Goal: Information Seeking & Learning: Learn about a topic

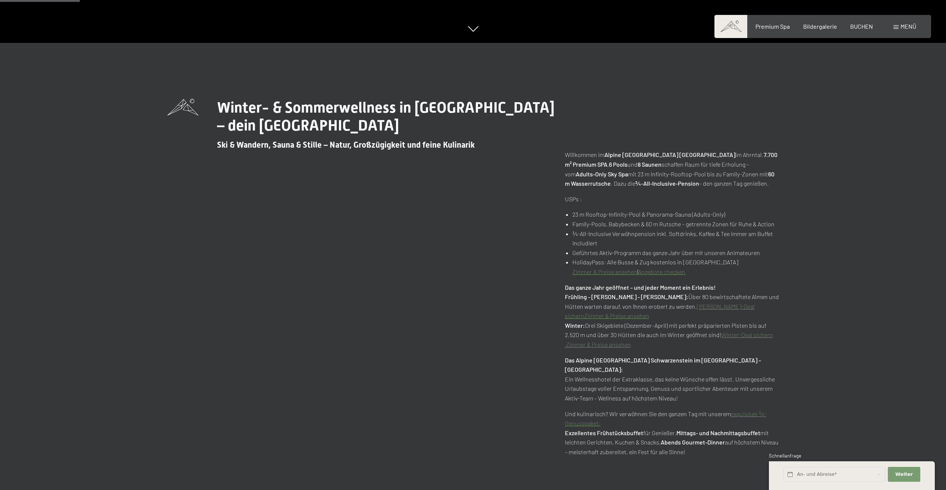
scroll to position [447, 0]
drag, startPoint x: 726, startPoint y: 155, endPoint x: 734, endPoint y: 177, distance: 23.7
click at [734, 177] on p "Willkommen im Alpine Luxury Spa Resort Schwarzenstein im Ahrntal. 7.700 m² Prem…" at bounding box center [672, 168] width 214 height 38
click at [624, 169] on p "Willkommen im Alpine Luxury Spa Resort Schwarzenstein im Ahrntal. 7.700 m² Prem…" at bounding box center [672, 168] width 214 height 38
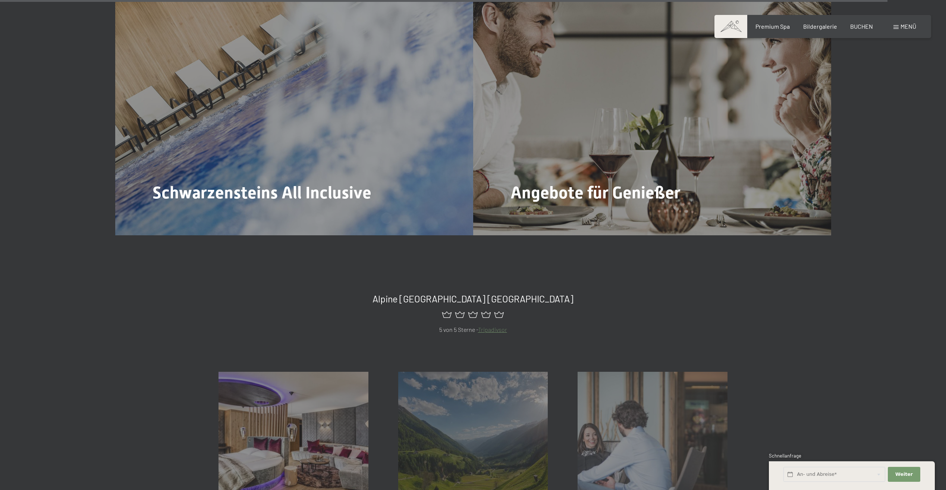
scroll to position [4660, 0]
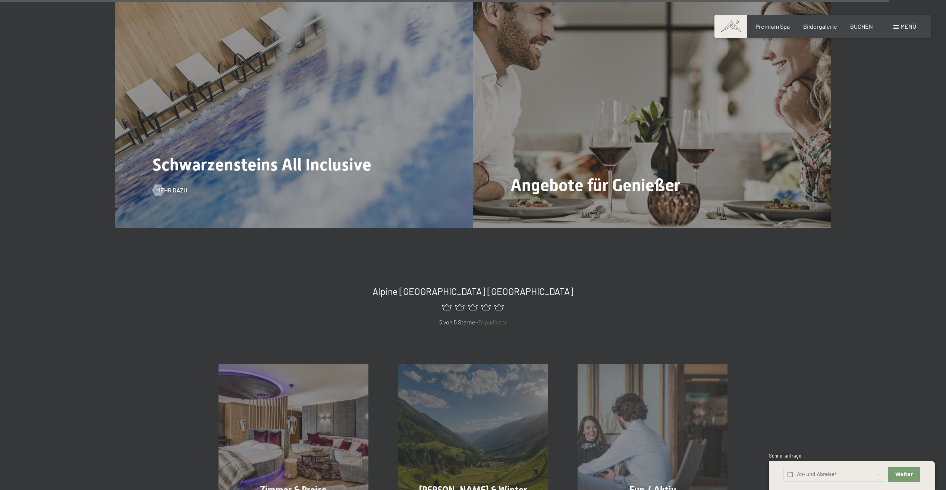
click at [305, 144] on div "Schwarzensteins All Inclusive Mehr dazu" at bounding box center [294, 93] width 358 height 268
click at [178, 186] on span "Mehr dazu" at bounding box center [179, 190] width 31 height 8
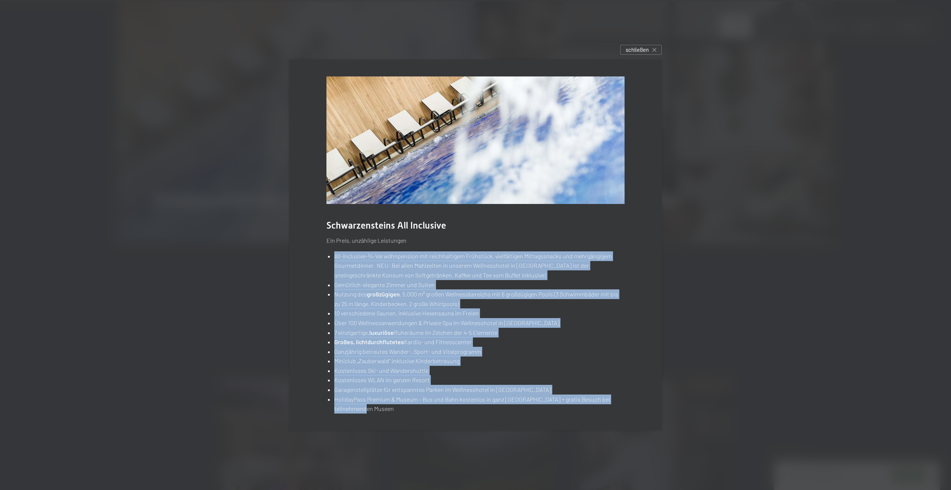
drag, startPoint x: 333, startPoint y: 252, endPoint x: 425, endPoint y: 411, distance: 184.1
click at [425, 412] on ul "All-inclusive-¾-Verwöhnpension mit reichhaltigem Frühstück, vielfältigen Mittag…" at bounding box center [476, 332] width 298 height 162
click at [425, 409] on li "HolidayPass Premium & Museum – Bus und Bahn kostenlos in ganz Südtirol + gratis…" at bounding box center [479, 403] width 290 height 19
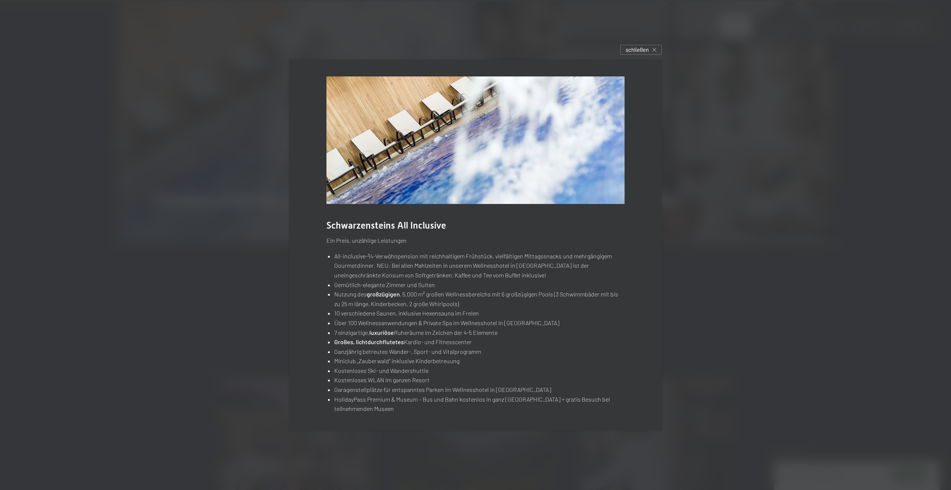
click at [170, 216] on div at bounding box center [475, 245] width 951 height 490
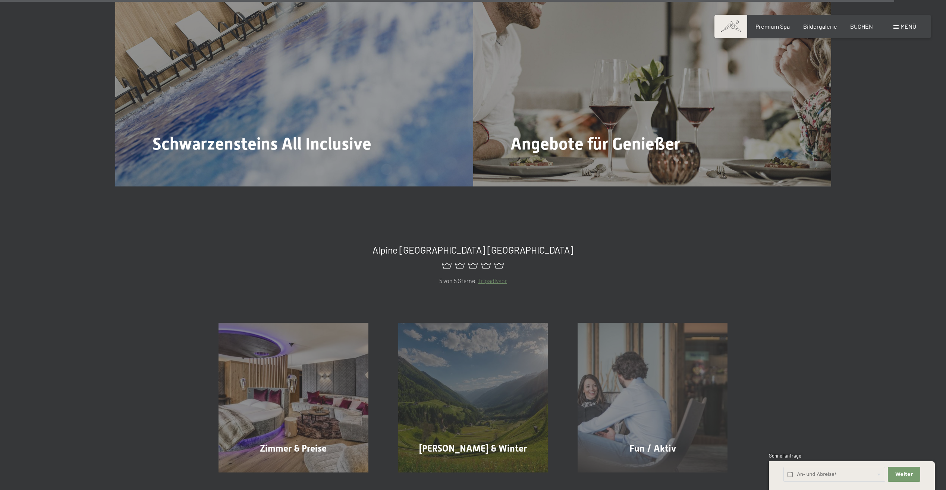
scroll to position [4921, 0]
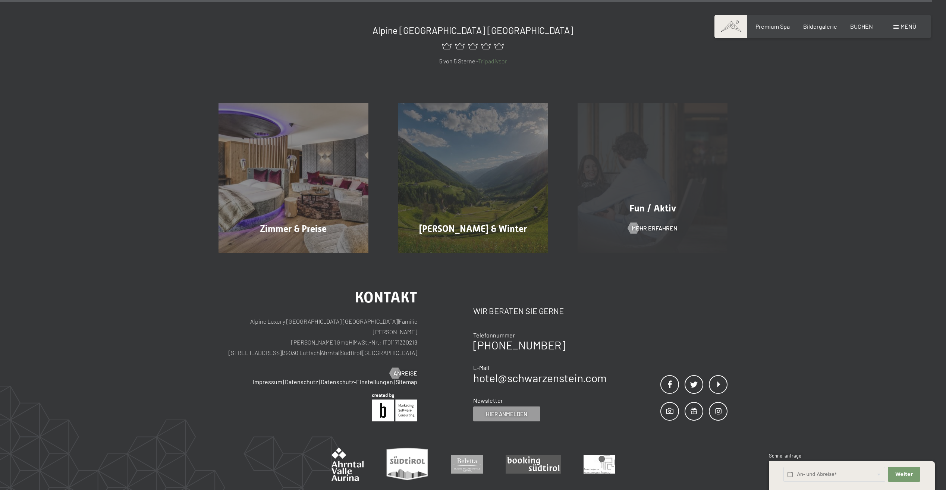
click at [665, 162] on div "Fun / Aktiv Mehr erfahren" at bounding box center [653, 178] width 180 height 150
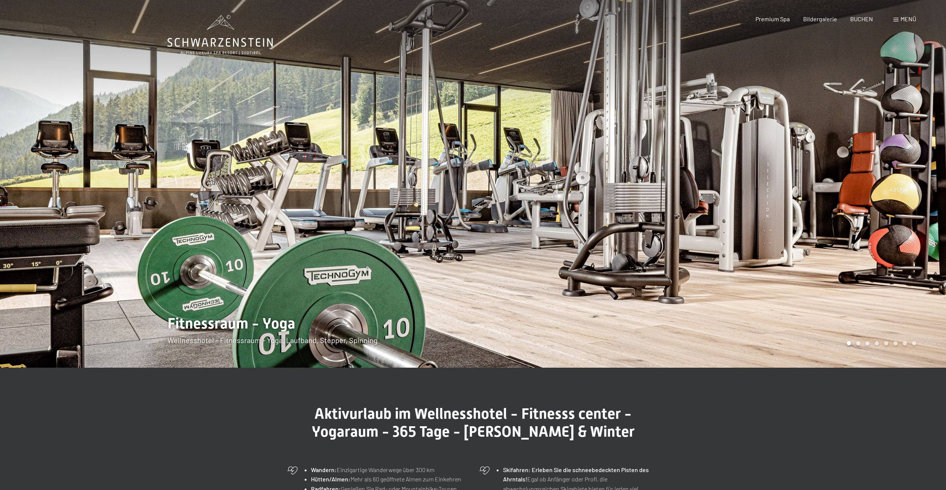
click at [920, 208] on div at bounding box center [709, 184] width 473 height 368
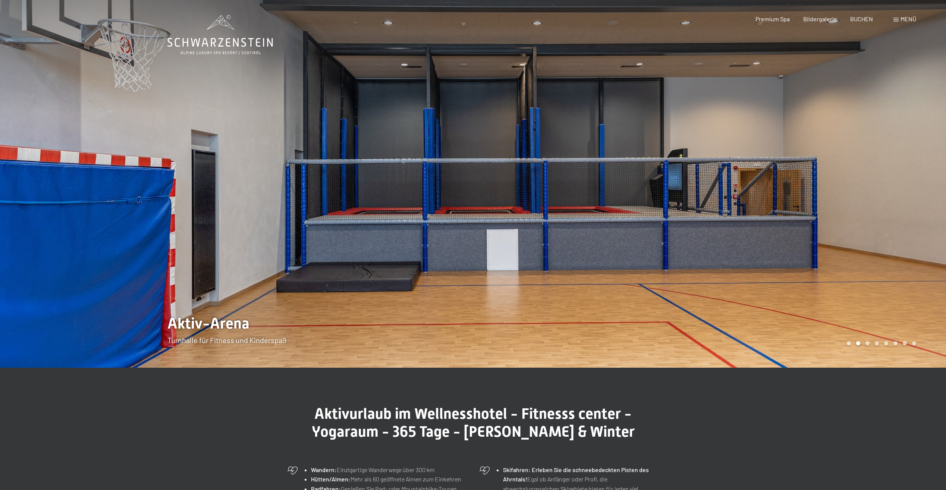
click at [920, 208] on div at bounding box center [709, 184] width 473 height 368
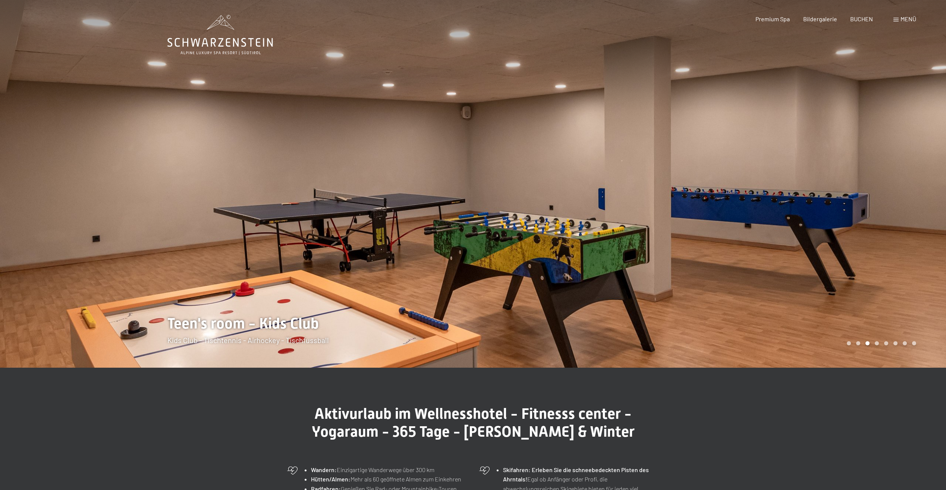
click at [920, 208] on div at bounding box center [709, 184] width 473 height 368
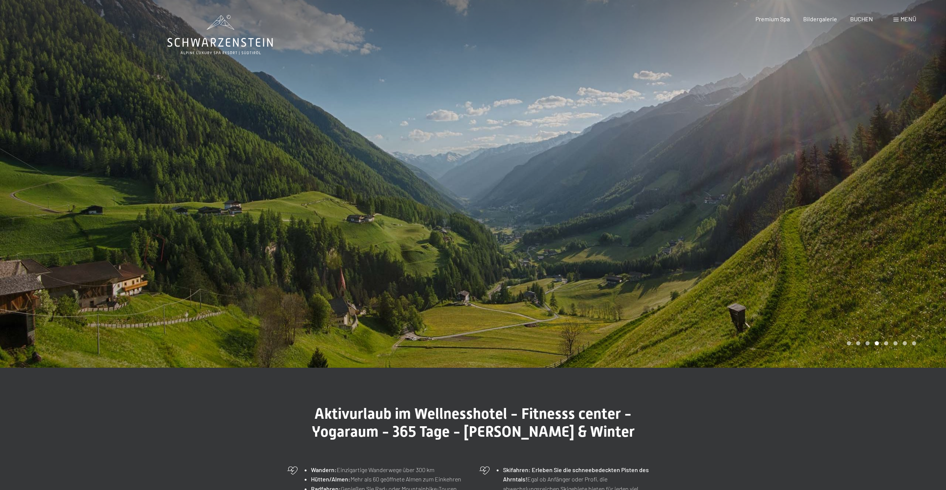
click at [920, 208] on div at bounding box center [709, 184] width 473 height 368
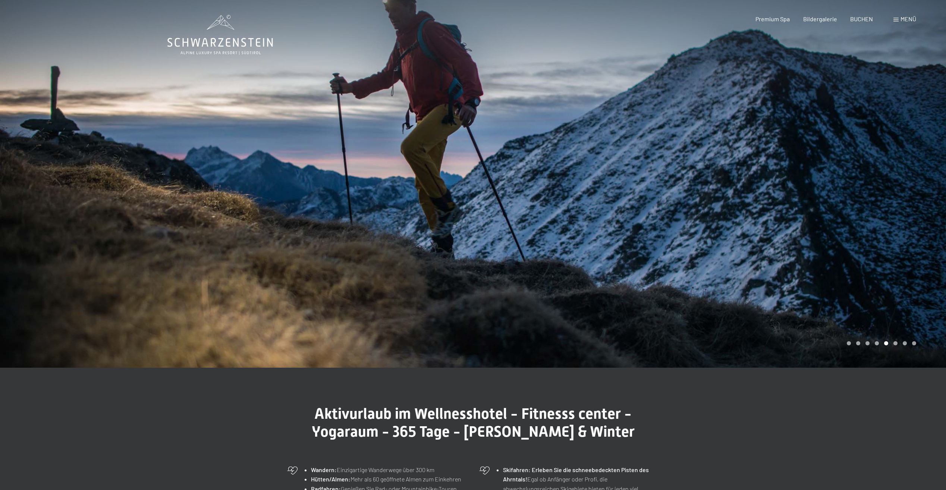
click at [920, 208] on div at bounding box center [709, 184] width 473 height 368
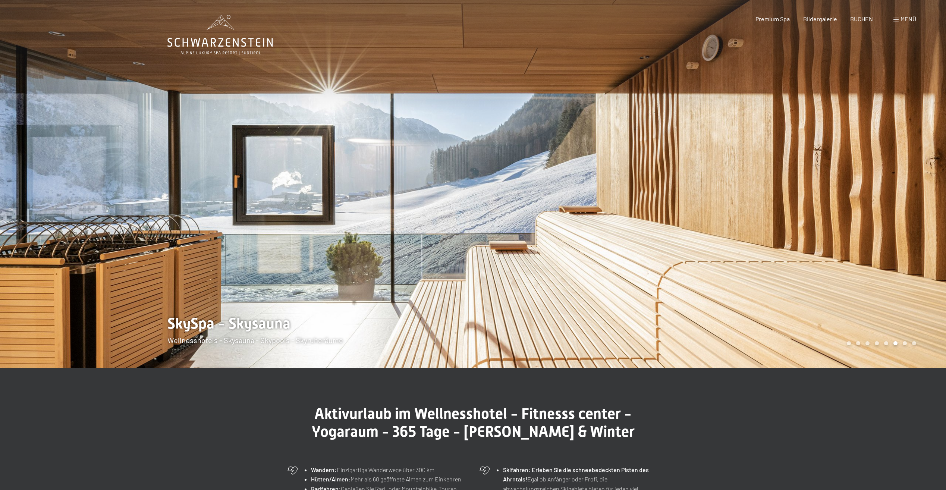
click at [920, 208] on div at bounding box center [709, 184] width 473 height 368
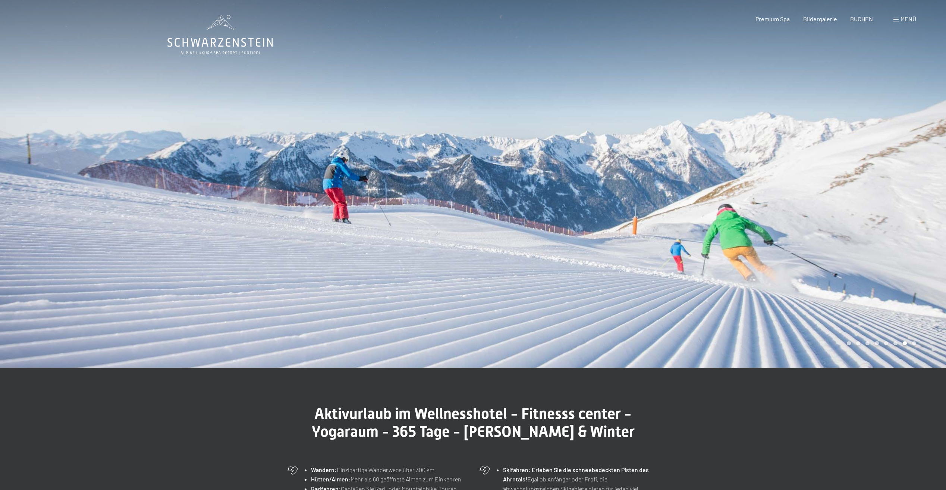
click at [920, 208] on div at bounding box center [709, 184] width 473 height 368
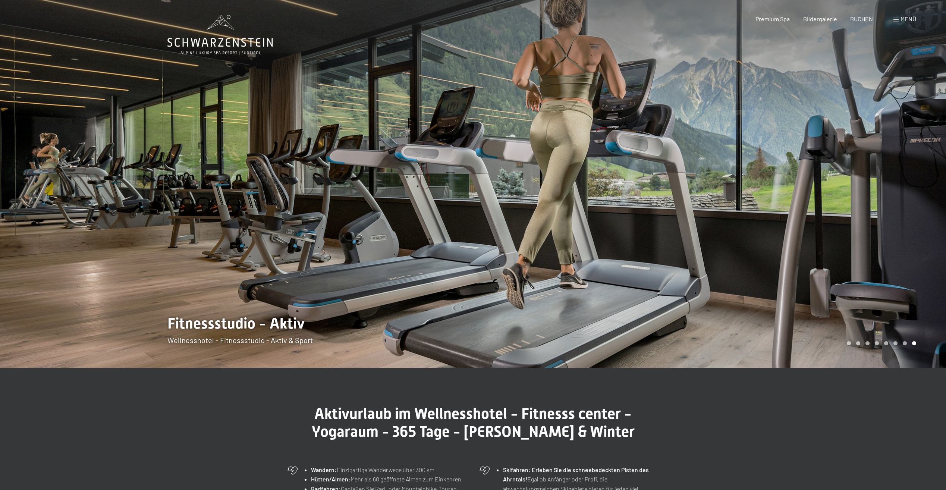
click at [920, 208] on div at bounding box center [709, 184] width 473 height 368
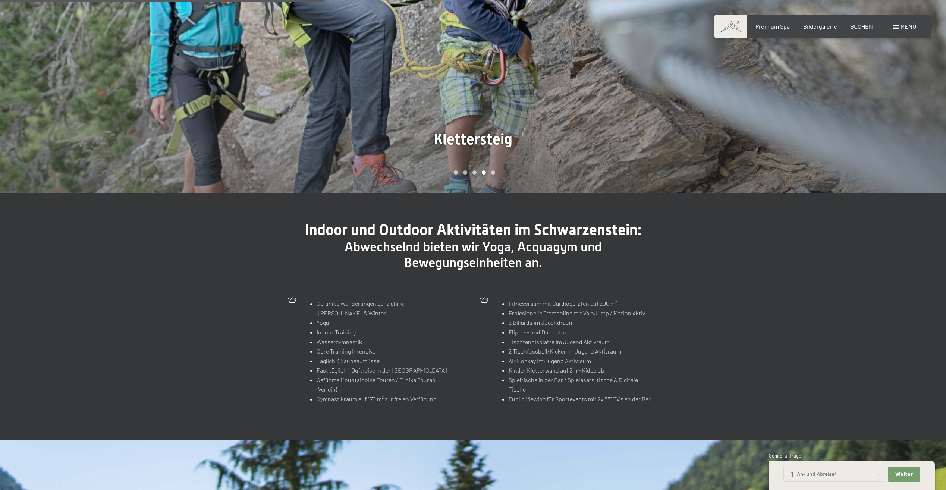
scroll to position [895, 0]
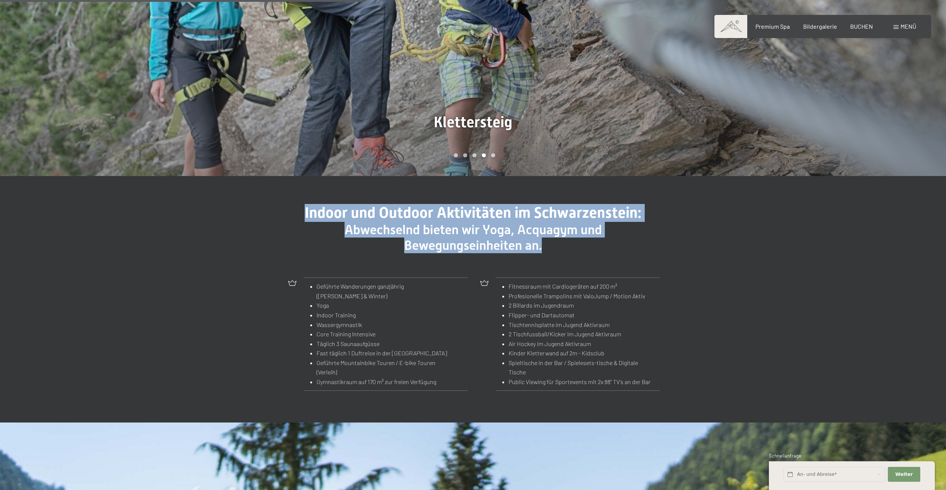
drag, startPoint x: 331, startPoint y: 212, endPoint x: 562, endPoint y: 250, distance: 234.3
click at [562, 250] on div "Indoor und Outdoor Aktivitäten im Schwarzenstein: Abwechselnd bieten wir Yoga, …" at bounding box center [473, 228] width 373 height 49
click at [421, 246] on span "Abwechselnd bieten wir Yoga, Acquagym und Bewegungseinheiten an." at bounding box center [472, 237] width 257 height 31
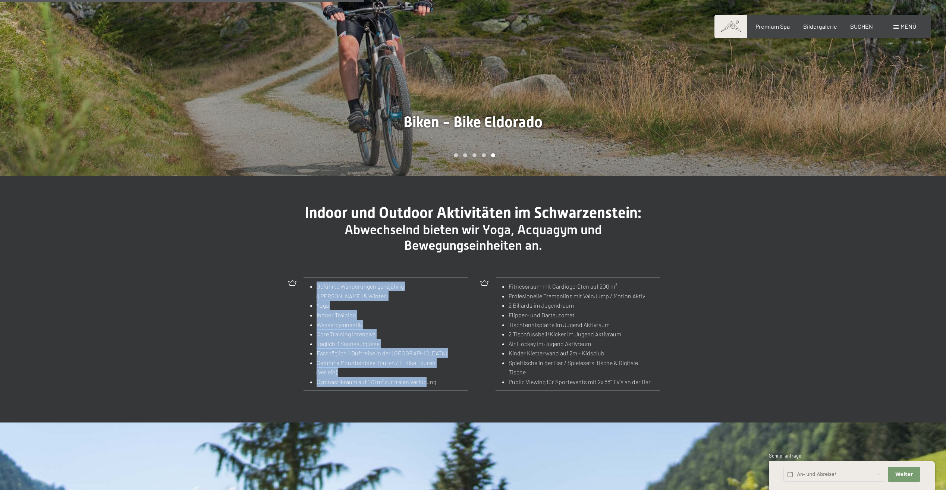
drag, startPoint x: 335, startPoint y: 299, endPoint x: 427, endPoint y: 387, distance: 127.1
click at [427, 387] on td "Geführte Wanderungen ganzjährig (Sommer & Winter) Yoga Indoor Training Wassergy…" at bounding box center [379, 334] width 152 height 113
drag, startPoint x: 427, startPoint y: 387, endPoint x: 356, endPoint y: 362, distance: 75.6
click at [356, 362] on li "Geführte Mountainbike Touren / E-bike Touren (Verleih)" at bounding box center [382, 367] width 133 height 19
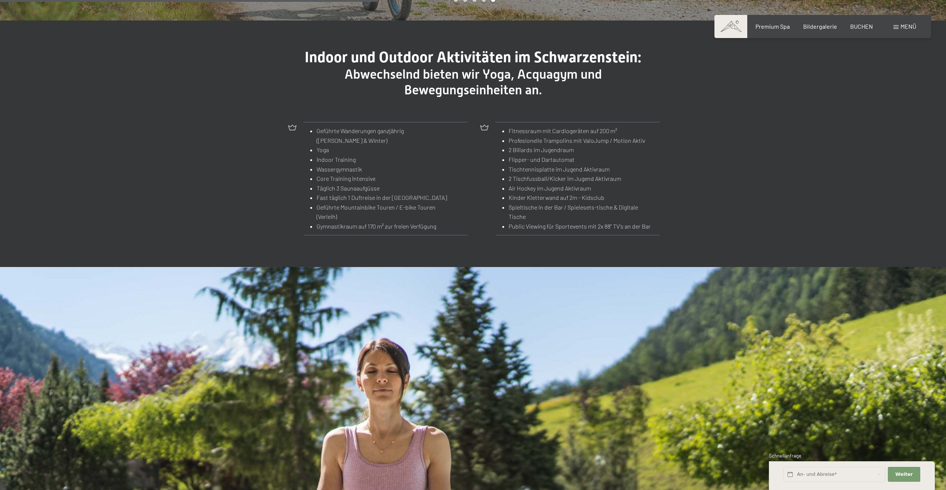
scroll to position [1193, 0]
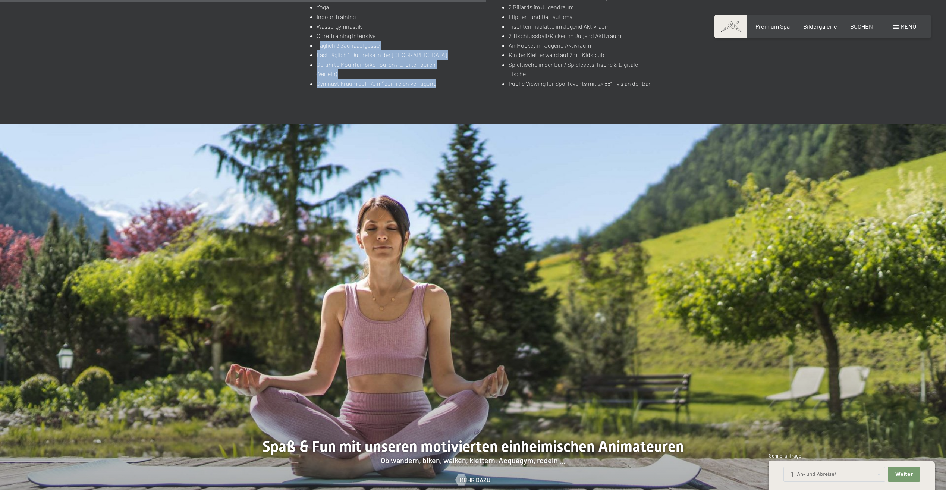
drag, startPoint x: 319, startPoint y: 42, endPoint x: 435, endPoint y: 82, distance: 122.1
click at [435, 82] on ul "Geführte Wanderungen ganzjährig (Sommer & Winter) Yoga Indoor Training Wassergy…" at bounding box center [379, 35] width 141 height 105
drag, startPoint x: 435, startPoint y: 82, endPoint x: 352, endPoint y: 72, distance: 83.4
click at [352, 72] on li "Geführte Mountainbike Touren / E-bike Touren (Verleih)" at bounding box center [382, 69] width 133 height 19
drag, startPoint x: 343, startPoint y: 56, endPoint x: 399, endPoint y: 78, distance: 60.0
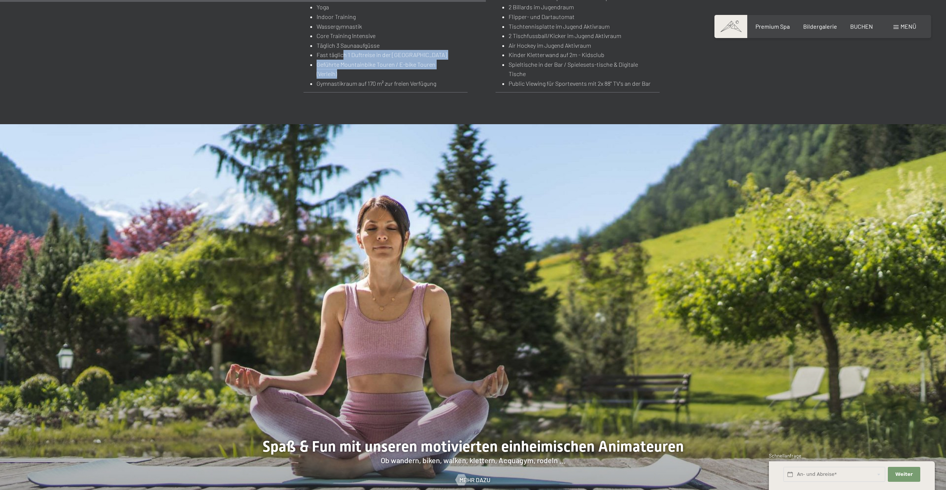
click at [399, 78] on ul "Geführte Wanderungen ganzjährig (Sommer & Winter) Yoga Indoor Training Wassergy…" at bounding box center [379, 35] width 141 height 105
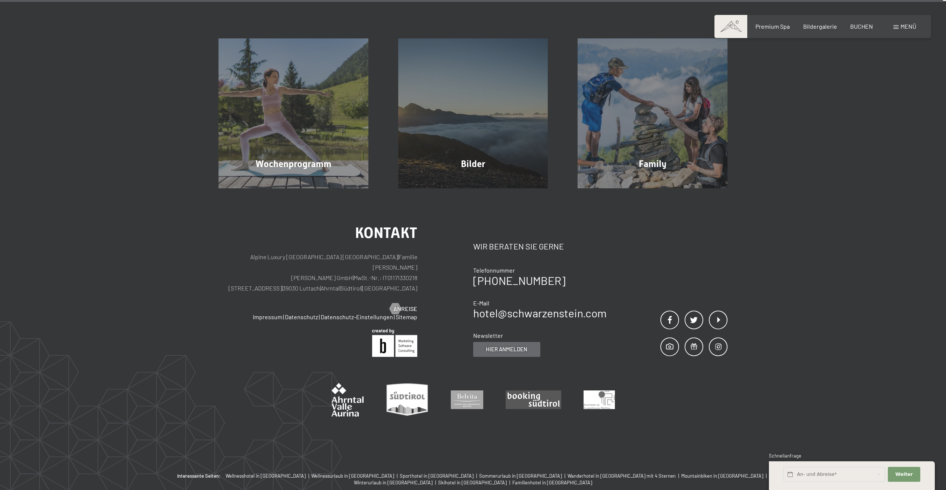
scroll to position [2349, 0]
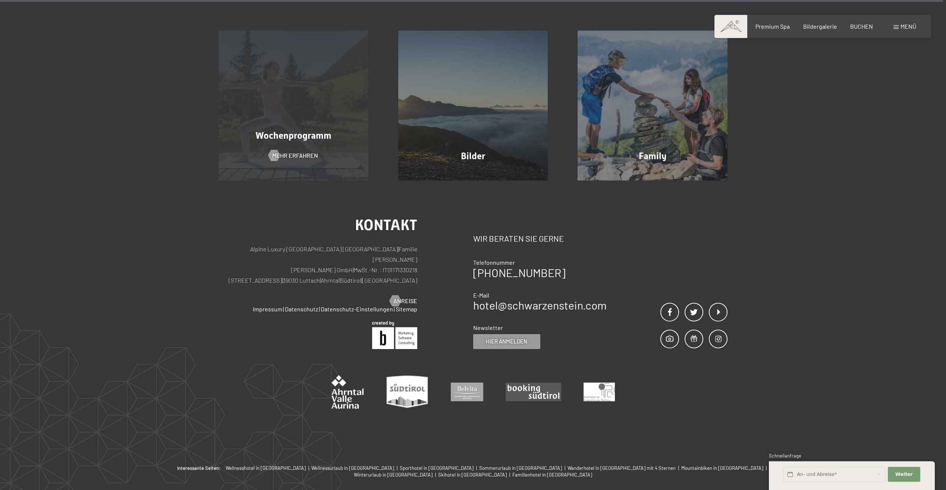
click at [287, 130] on span "Wochenprogramm" at bounding box center [293, 135] width 76 height 11
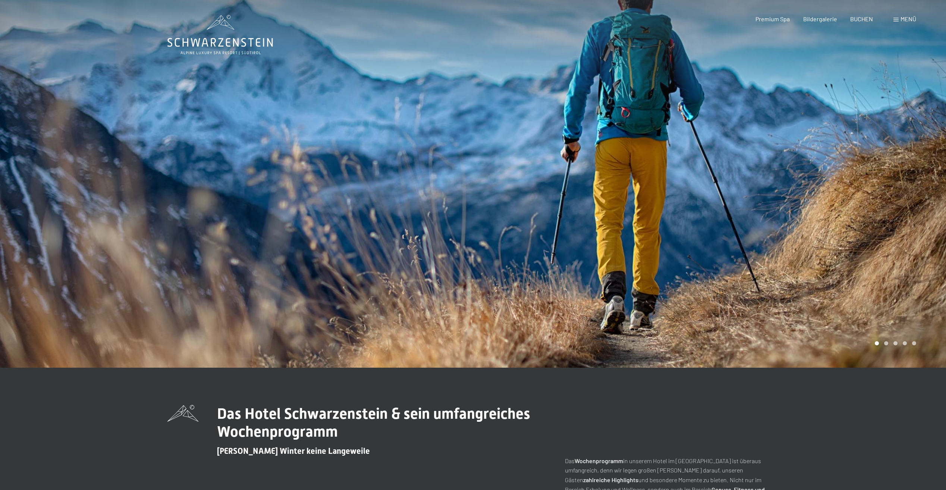
click at [898, 19] on span at bounding box center [895, 20] width 5 height 4
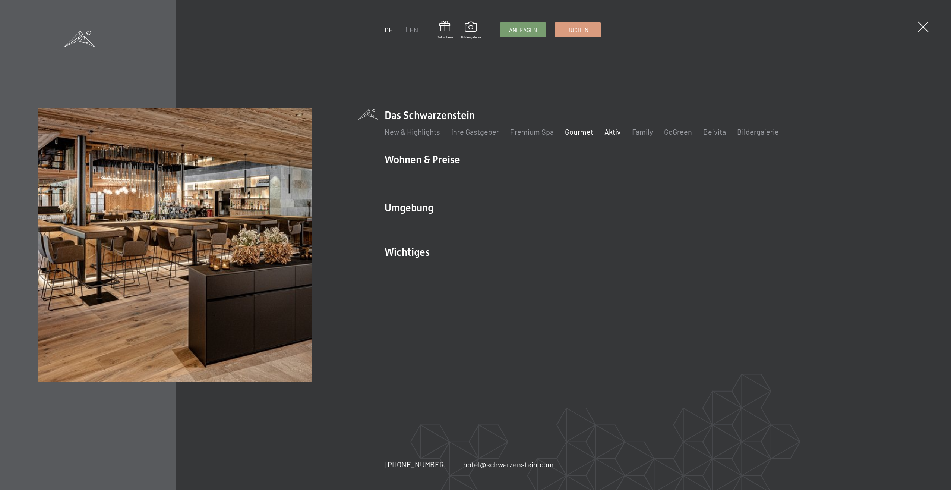
click at [572, 132] on link "Gourmet" at bounding box center [579, 131] width 28 height 9
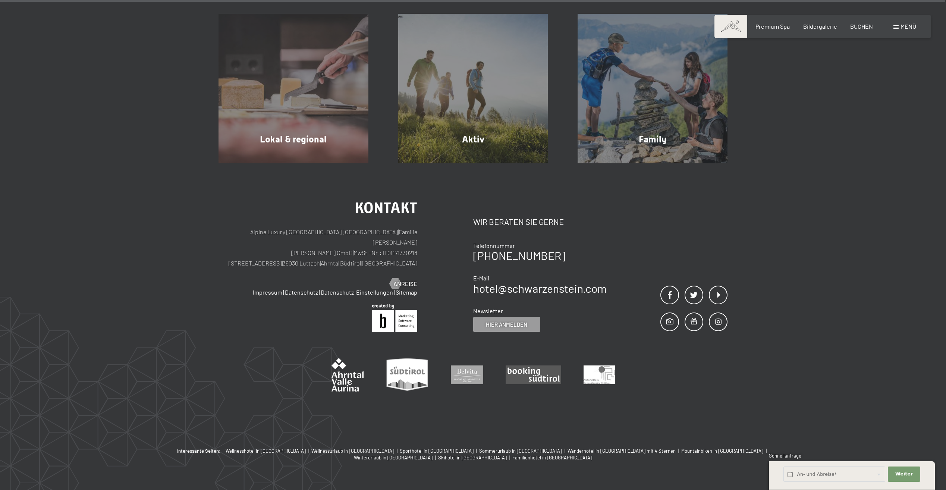
scroll to position [3133, 0]
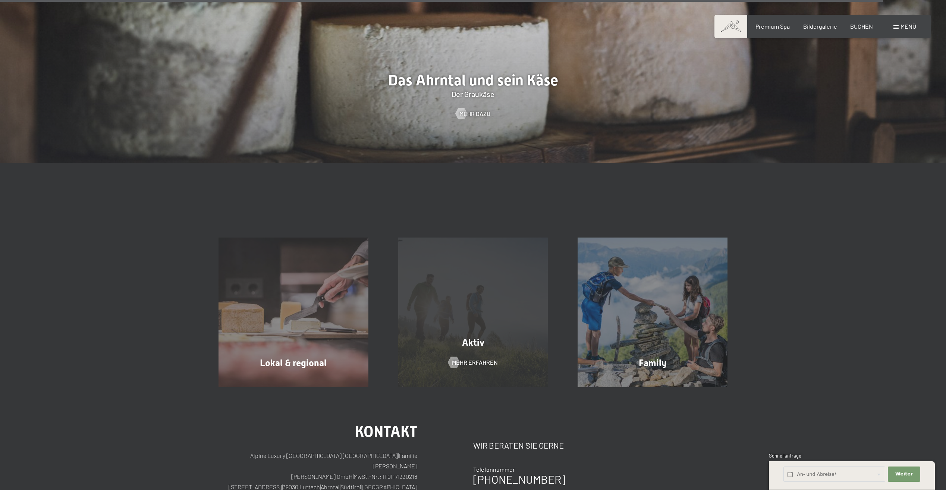
click at [437, 365] on div "Aktiv Mehr erfahren" at bounding box center [473, 312] width 180 height 150
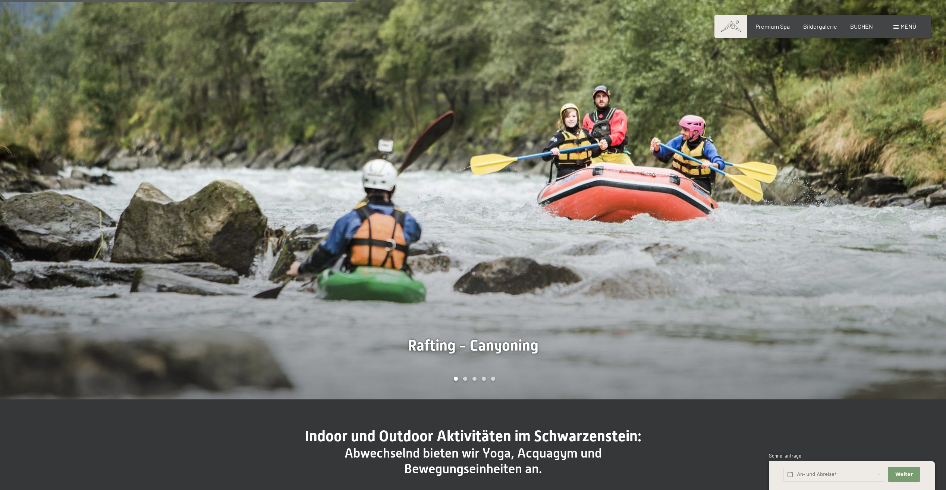
scroll to position [671, 0]
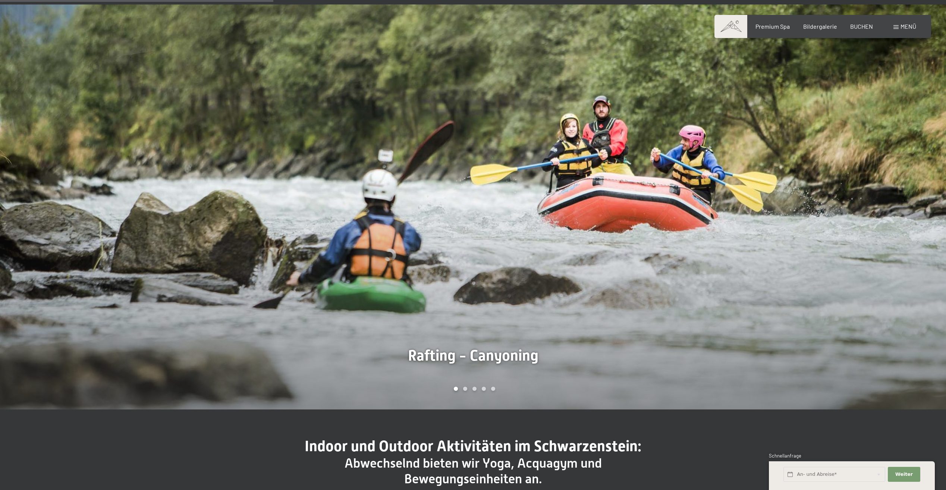
click at [795, 211] on div at bounding box center [709, 206] width 473 height 405
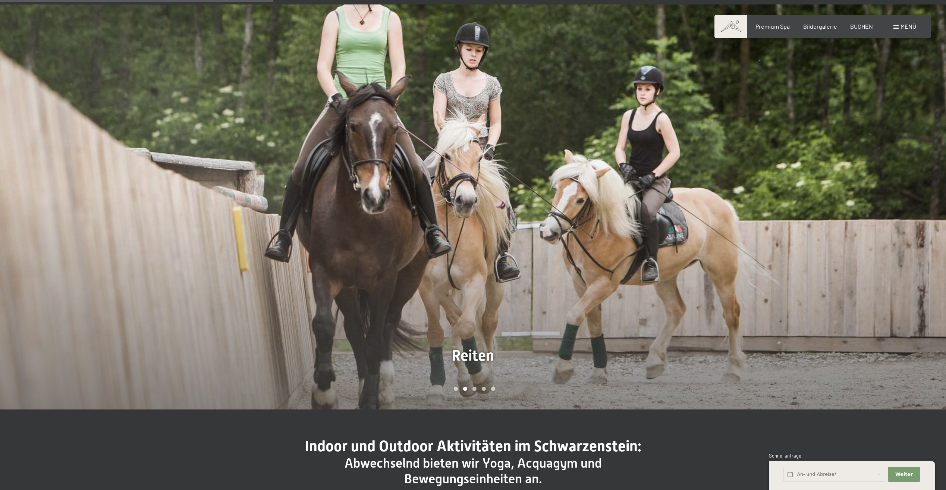
click at [795, 211] on div at bounding box center [709, 206] width 473 height 405
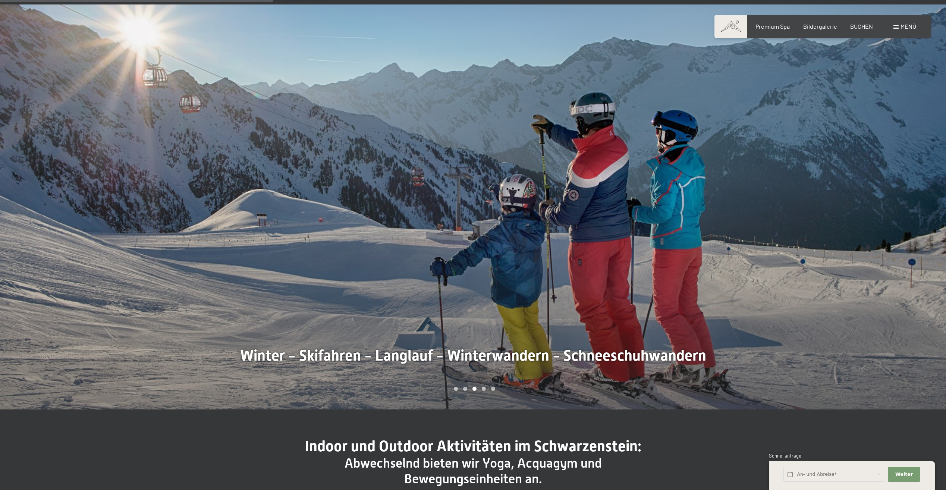
click at [795, 211] on div at bounding box center [709, 206] width 473 height 405
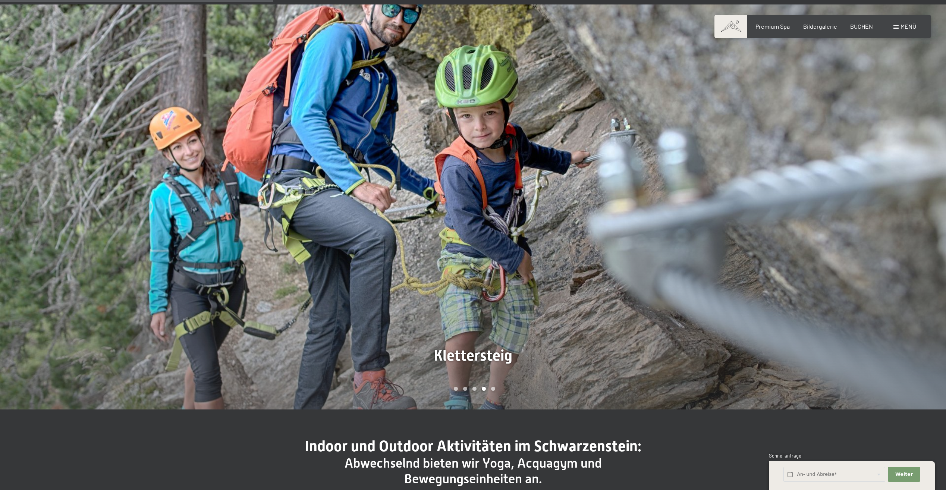
click at [90, 206] on div at bounding box center [236, 206] width 473 height 405
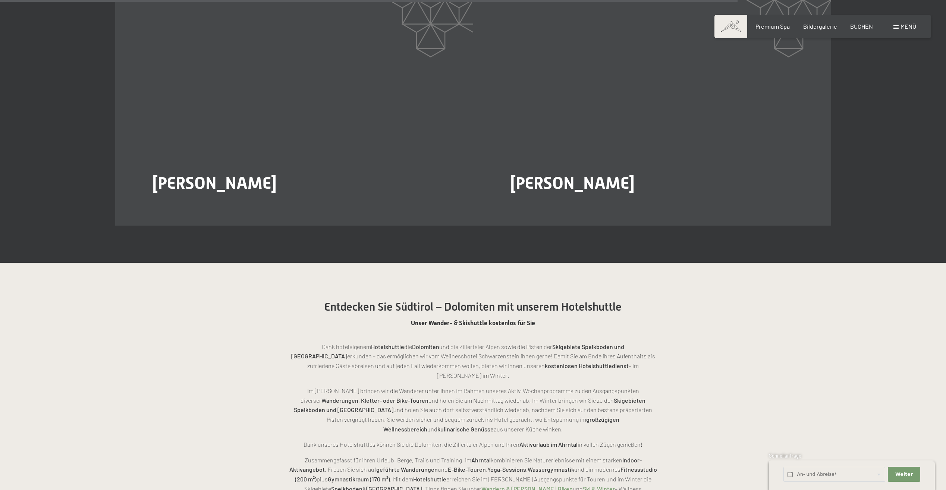
scroll to position [1938, 0]
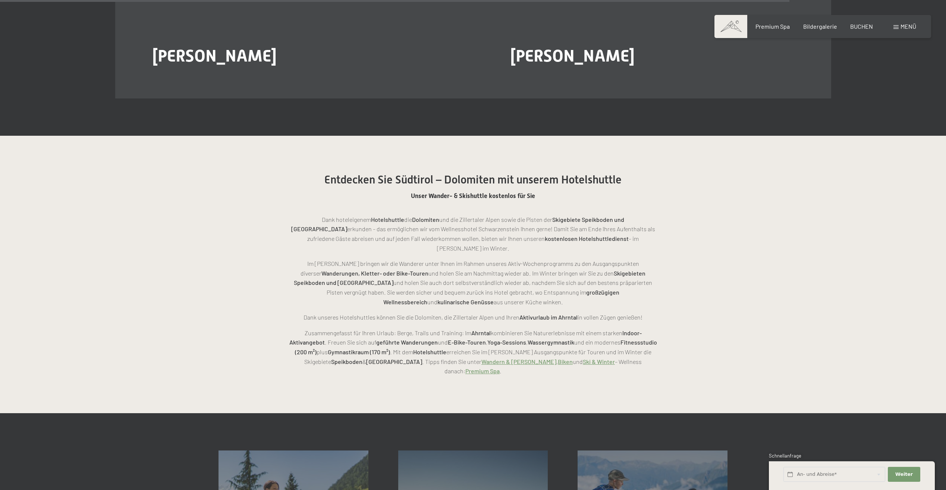
click at [911, 25] on span "Menü" at bounding box center [908, 26] width 16 height 7
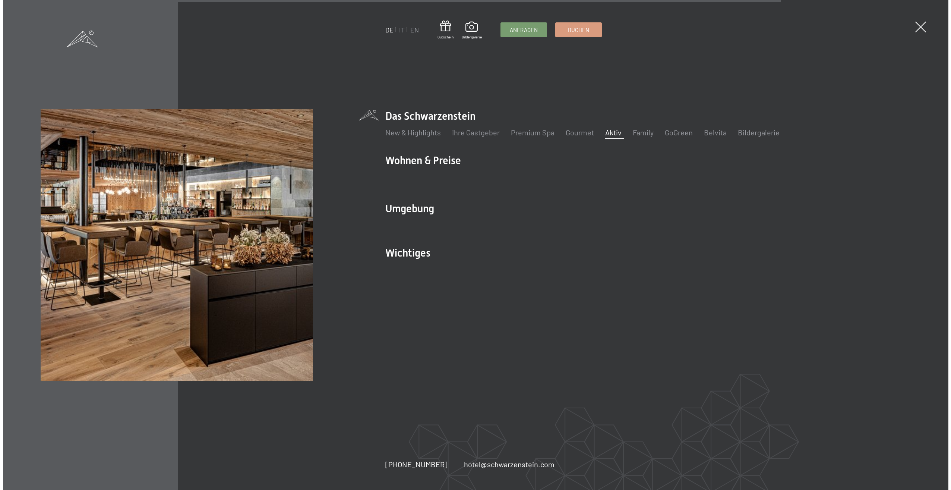
scroll to position [1943, 0]
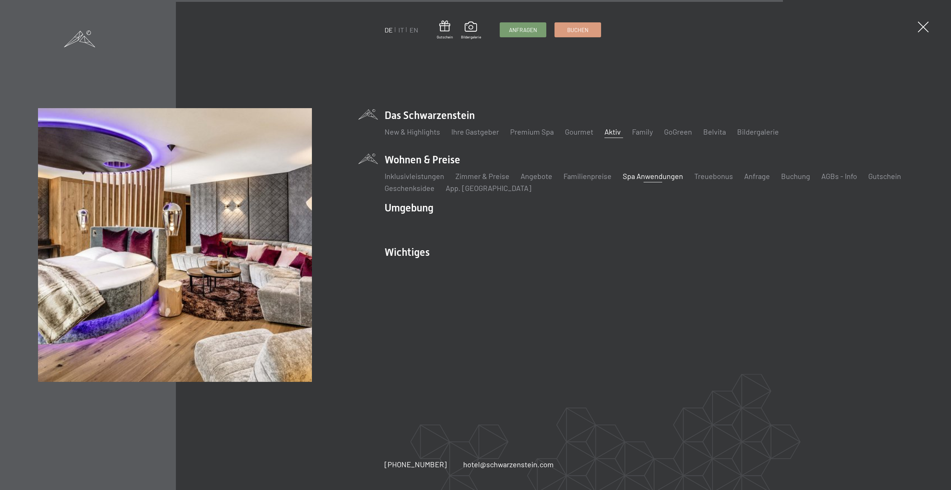
click at [651, 173] on link "Spa Anwendungen" at bounding box center [653, 175] width 60 height 9
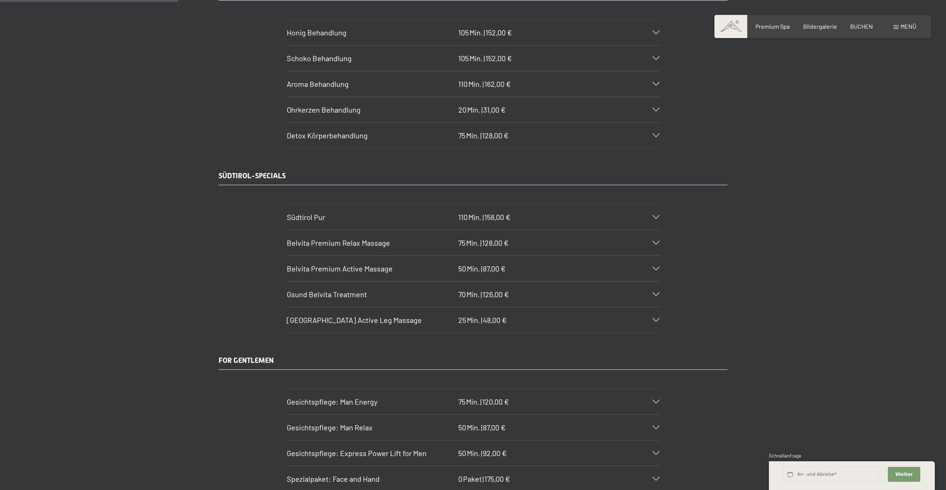
scroll to position [1193, 0]
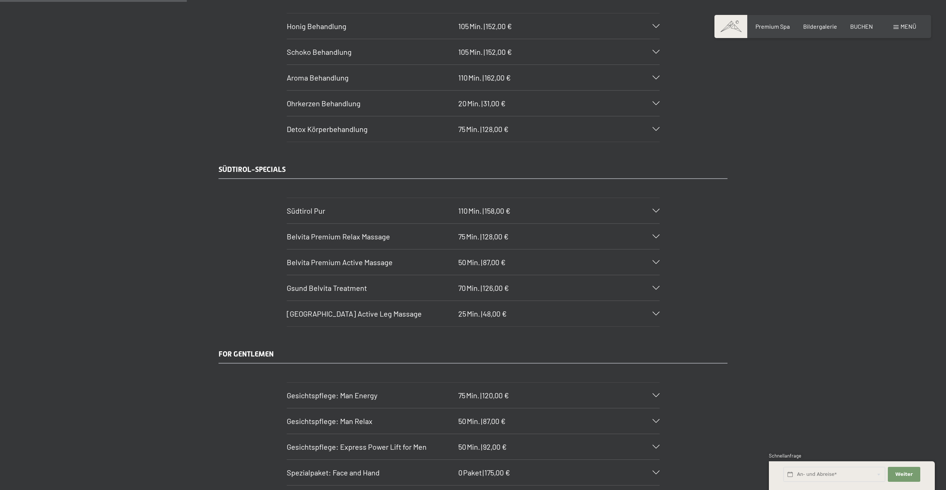
click at [659, 211] on icon at bounding box center [655, 211] width 7 height 4
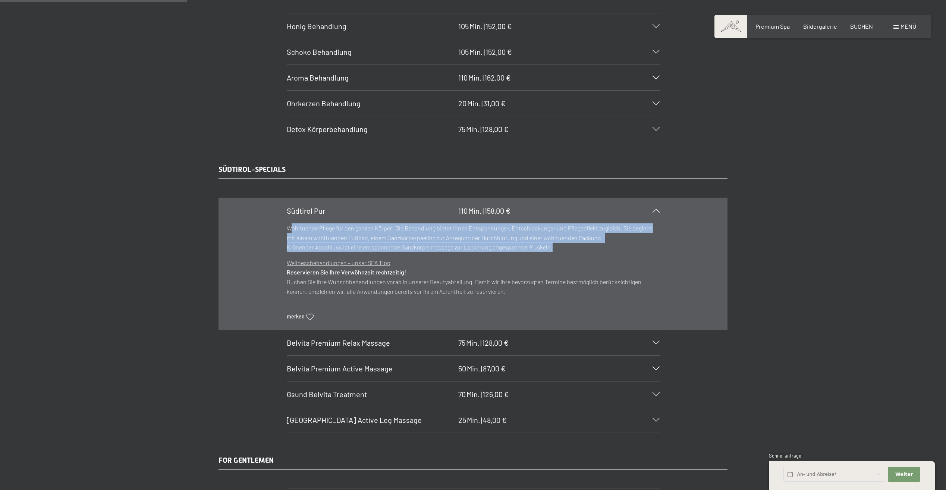
drag, startPoint x: 291, startPoint y: 230, endPoint x: 487, endPoint y: 250, distance: 196.8
click at [487, 250] on p "Wohltuende Pflege für den ganzen Körper. Die Behandlung bietet Ihnen Entspannun…" at bounding box center [473, 237] width 373 height 29
drag, startPoint x: 487, startPoint y: 250, endPoint x: 381, endPoint y: 228, distance: 107.8
click at [381, 228] on p "Wohltuende Pflege für den ganzen Körper. Die Behandlung bietet Ihnen Entspannun…" at bounding box center [473, 237] width 373 height 29
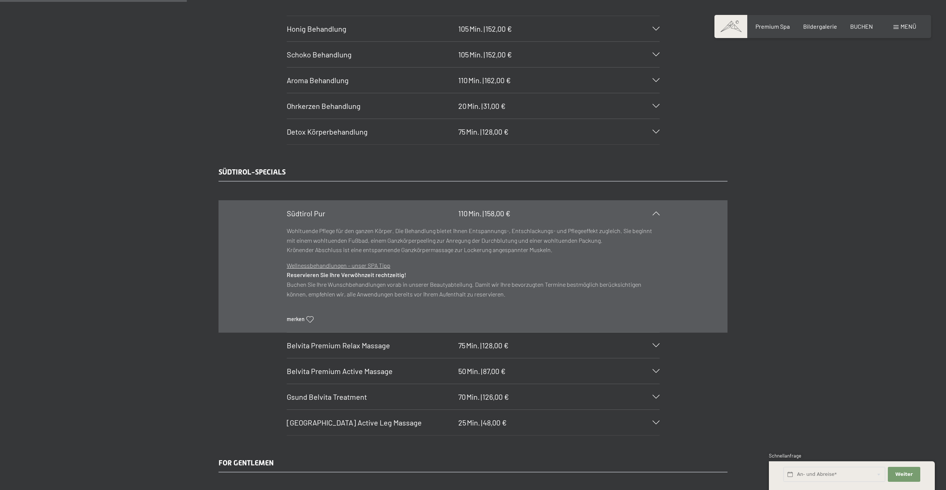
scroll to position [1044, 0]
